Goal: Check status: Check status

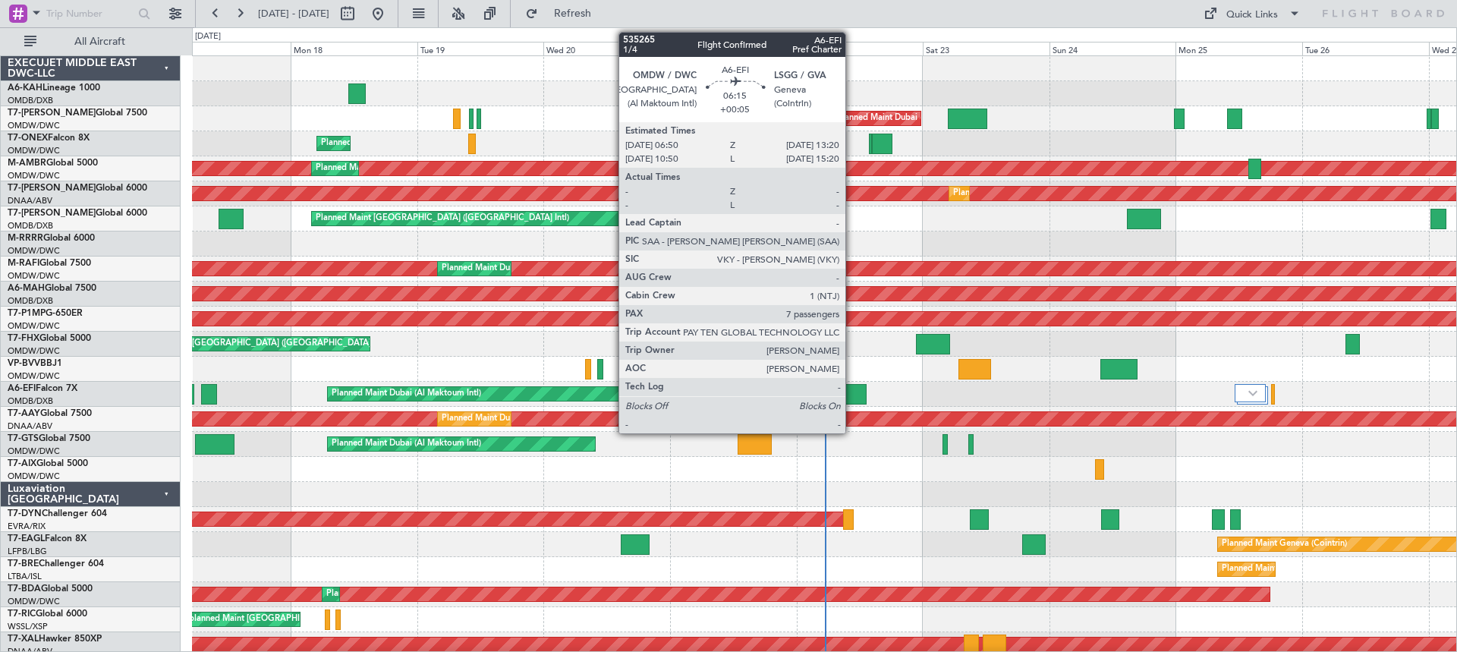
click at [852, 398] on div at bounding box center [849, 394] width 35 height 20
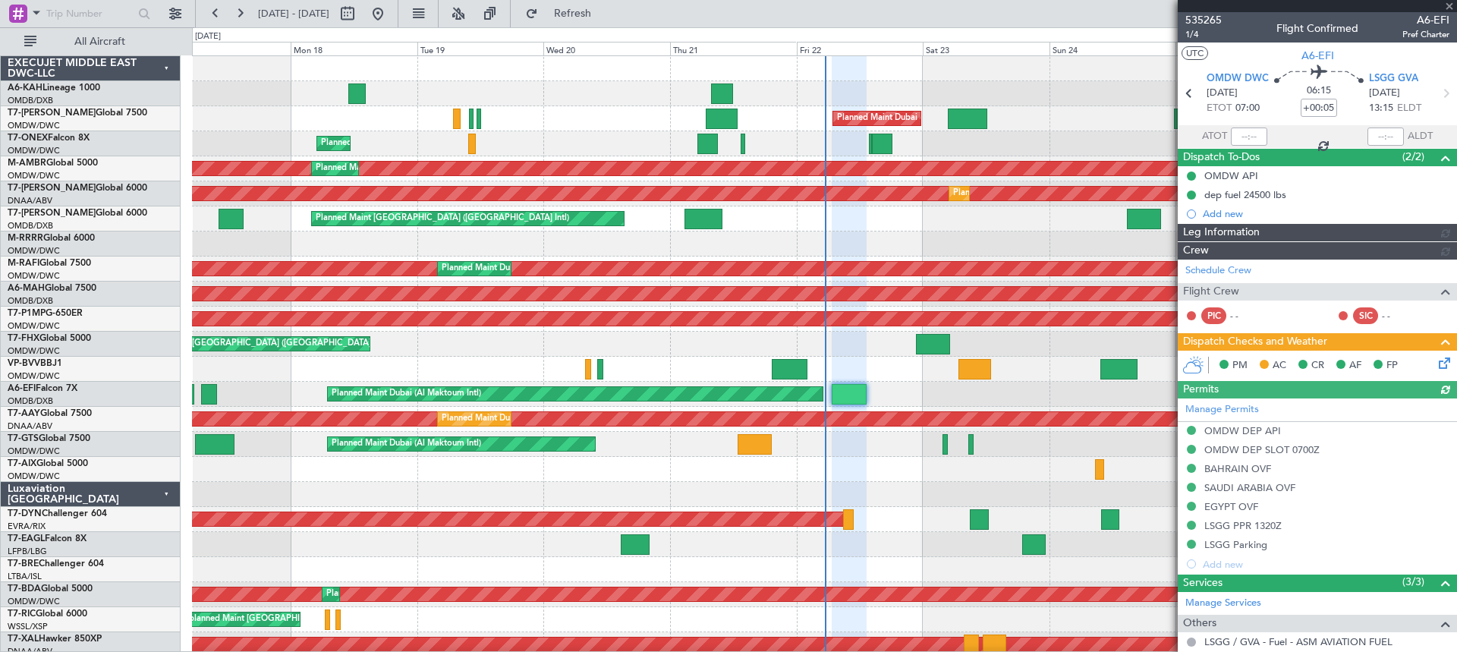
type input "Dherander Fithani (DHF)"
type input "7093"
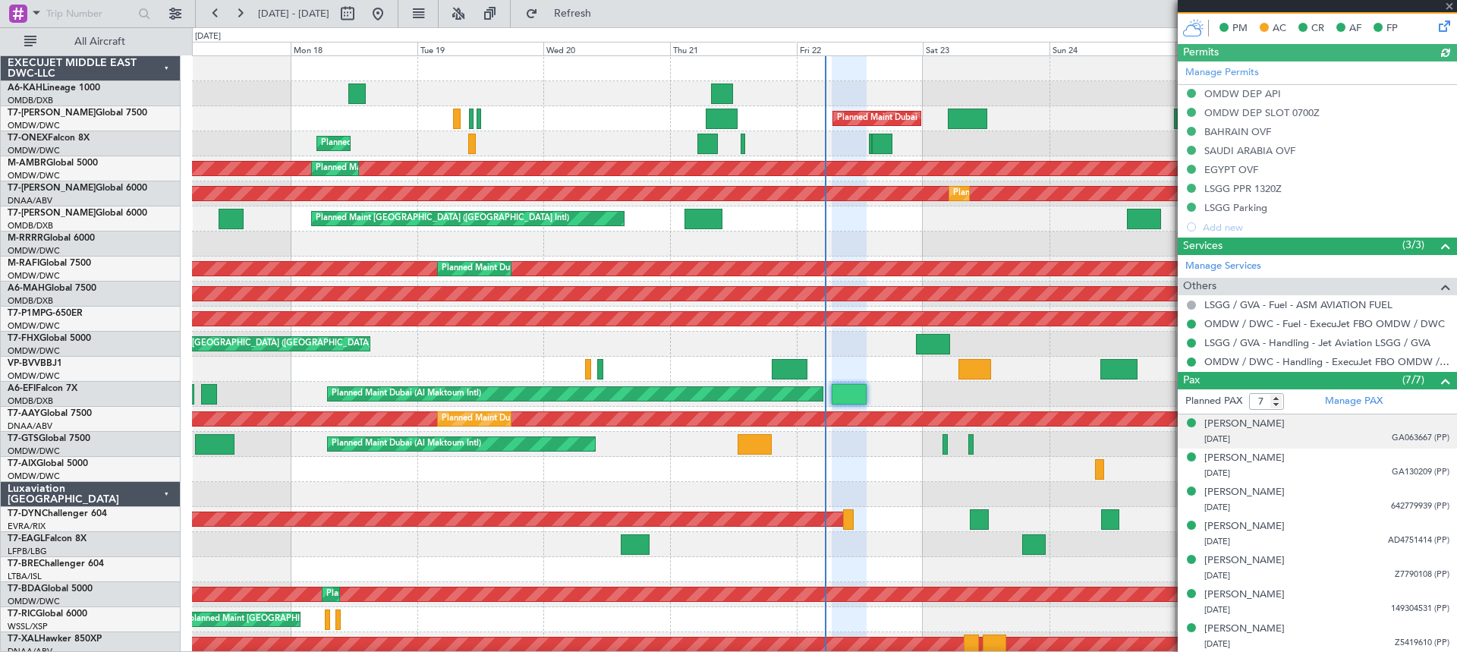
scroll to position [388, 0]
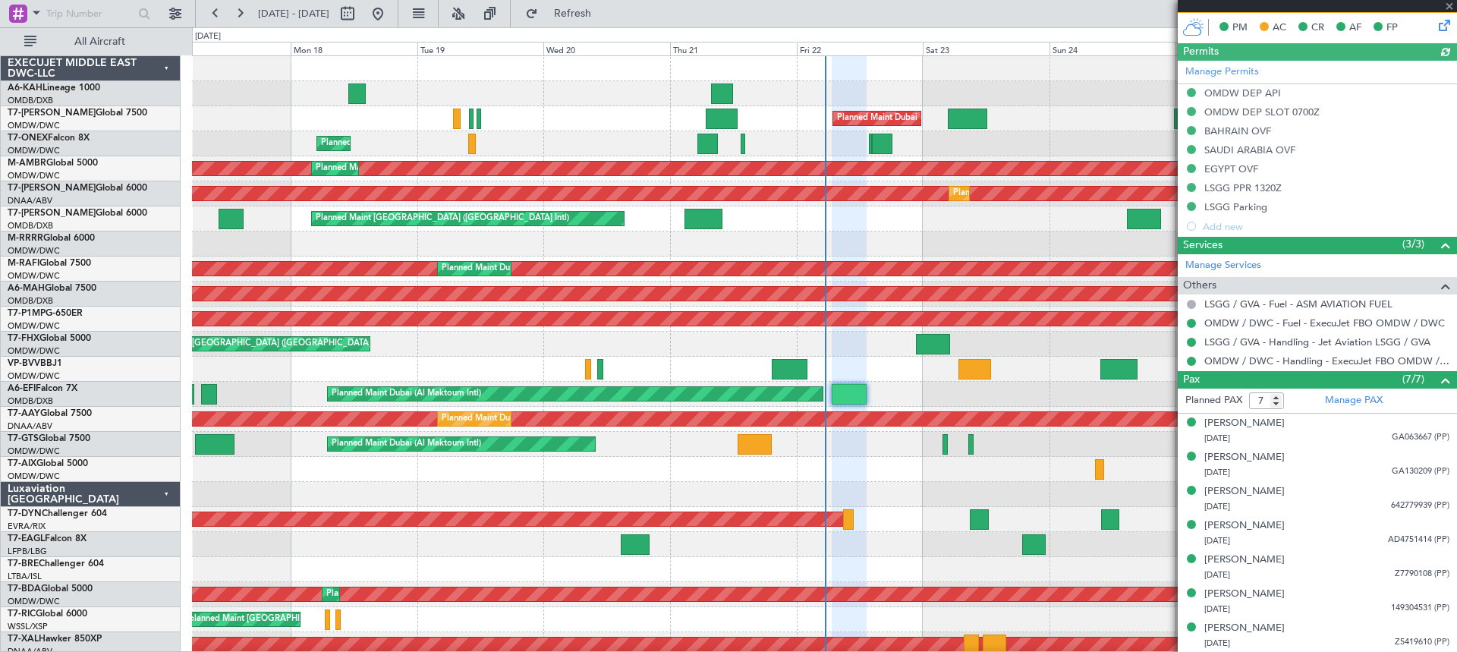
type input "Dherander Fithani (DHF)"
type input "7093"
type input "Dherander Fithani (DHF)"
type input "7093"
type input "Dherander Fithani (DHF)"
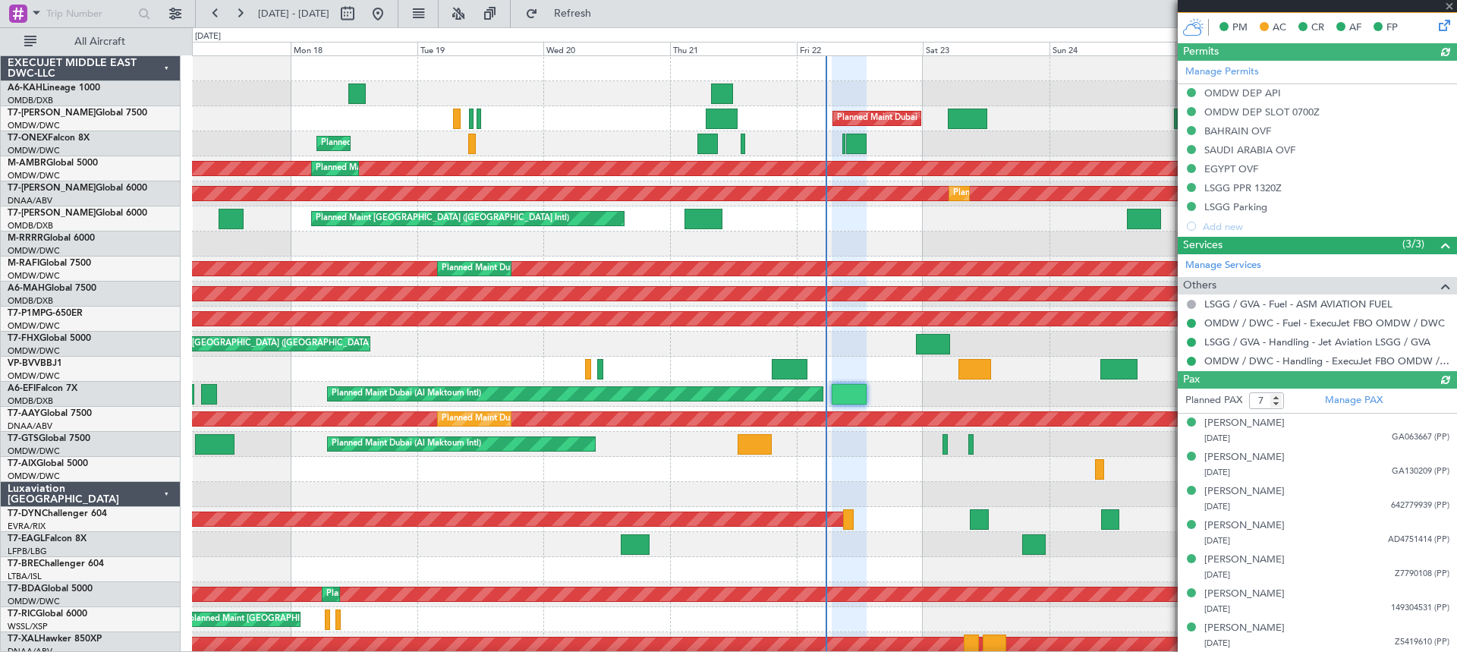
type input "7093"
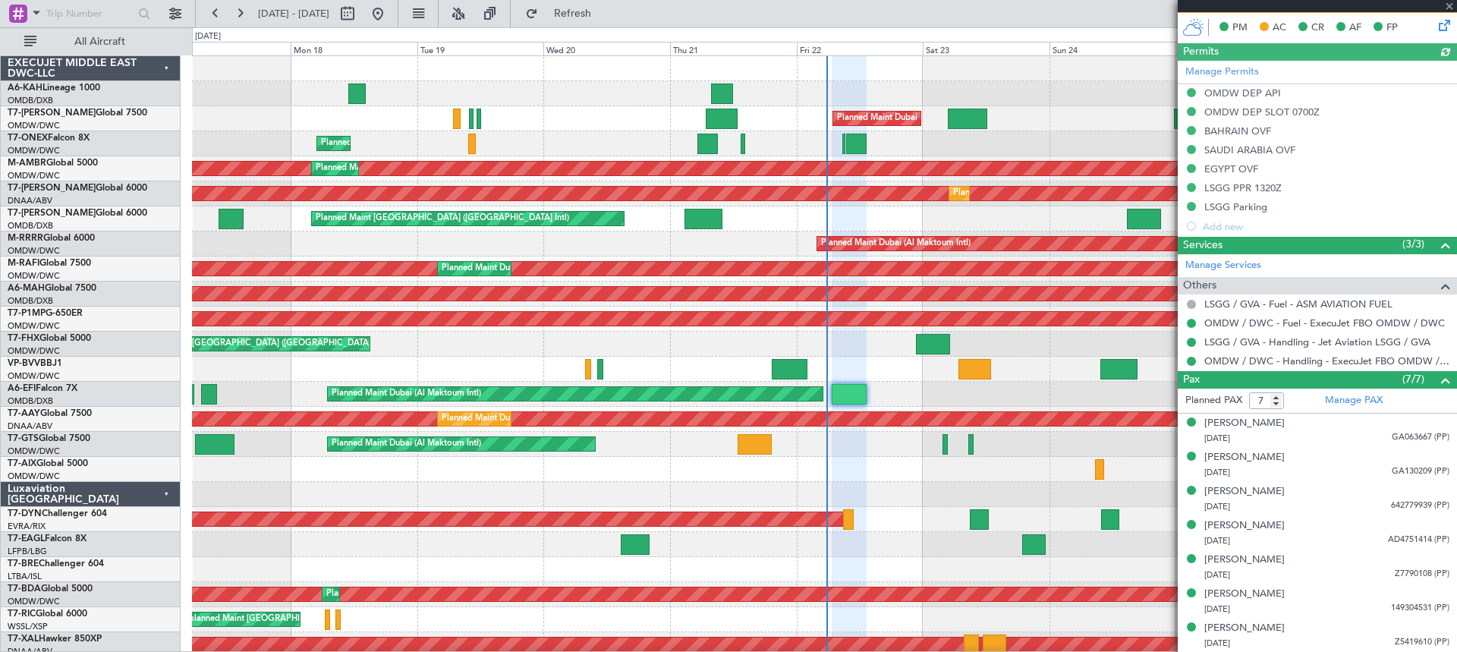
type input "Dherander Fithani (DHF)"
type input "7093"
type input "Dherander Fithani (DHF)"
type input "7093"
